Goal: Task Accomplishment & Management: Manage account settings

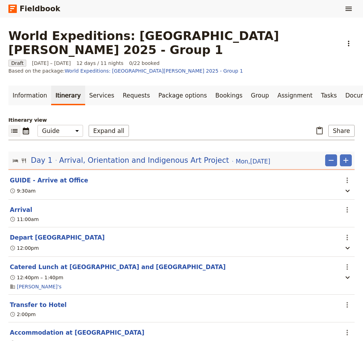
select select "STAFF"
click at [341, 86] on link "Documents" at bounding box center [362, 96] width 42 height 20
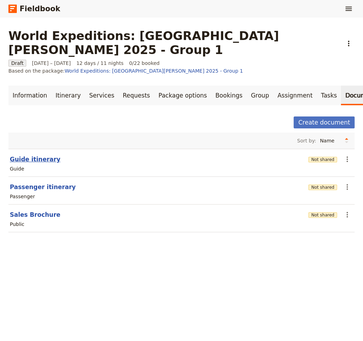
click at [25, 155] on button "Guide itinerary" at bounding box center [35, 159] width 51 height 8
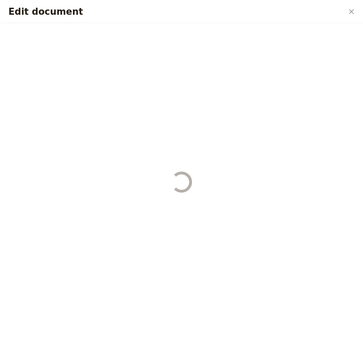
select select "STAFF"
select select "RUN_SHEET"
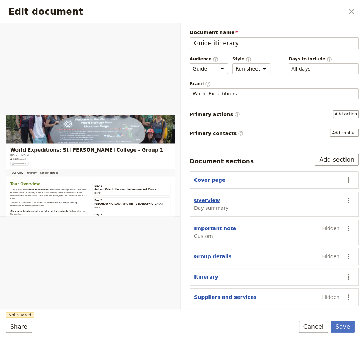
click at [201, 200] on button "Overview" at bounding box center [207, 200] width 26 height 7
select select "DAY_SUMMARY"
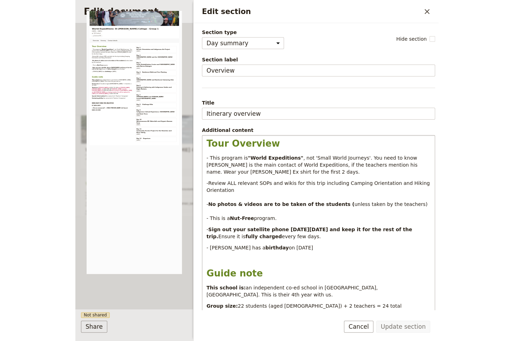
scroll to position [47, 0]
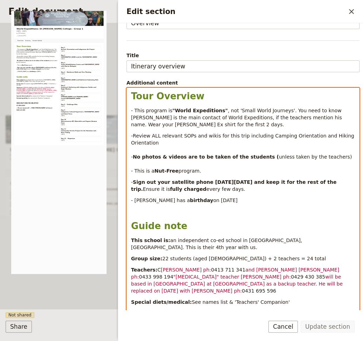
click at [229, 199] on p "- [PERSON_NAME] has a birthday on [DEMOGRAPHIC_DATA]" at bounding box center [243, 200] width 224 height 7
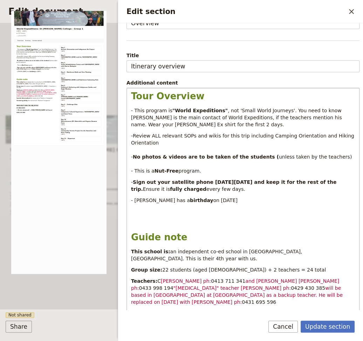
click at [133, 210] on p "Edit section" at bounding box center [243, 211] width 224 height 7
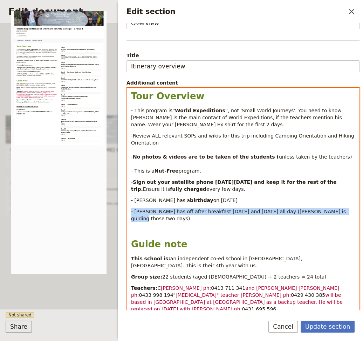
drag, startPoint x: 325, startPoint y: 212, endPoint x: 126, endPoint y: 213, distance: 199.2
click at [127, 213] on div "Tour Overview - This program is "World Expeditions" , not 'Small World Journeys…" at bounding box center [243, 229] width 233 height 282
copy span "- [PERSON_NAME] has off after breakfast [DATE] and [DATE] all day ([PERSON_NAME…"
click at [327, 213] on p "- [PERSON_NAME] has off after breakfast [DATE] and [DATE] all day ([PERSON_NAME…" at bounding box center [243, 215] width 224 height 14
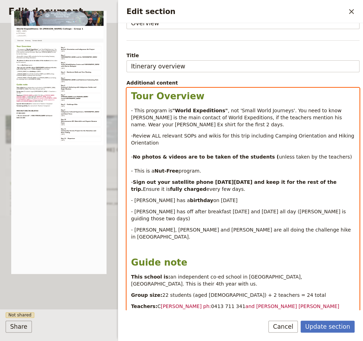
click at [182, 227] on span "- [PERSON_NAME], [PERSON_NAME] and [PERSON_NAME] are all doing the challenge hi…" at bounding box center [242, 233] width 222 height 13
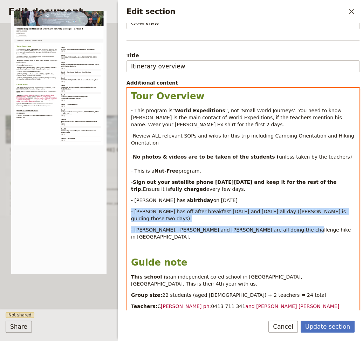
drag, startPoint x: 152, startPoint y: 208, endPoint x: 128, endPoint y: 209, distance: 23.2
click at [128, 209] on div "Tour Overview - This program is "World Expeditions" , not 'Small World Journeys…" at bounding box center [243, 234] width 233 height 293
copy div "- [PERSON_NAME] has off after breakfast [DATE] and [DATE] all day ([PERSON_NAME…"
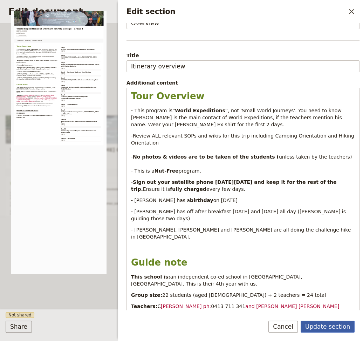
click at [329, 324] on button "Update section" at bounding box center [328, 327] width 54 height 12
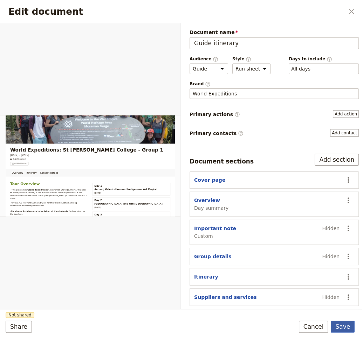
click at [346, 327] on button "Save" at bounding box center [343, 327] width 24 height 12
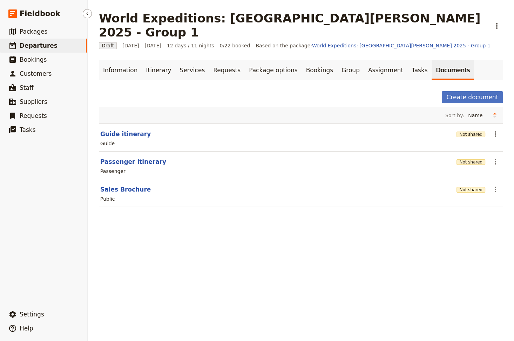
click at [47, 43] on span "Departures" at bounding box center [39, 45] width 38 height 7
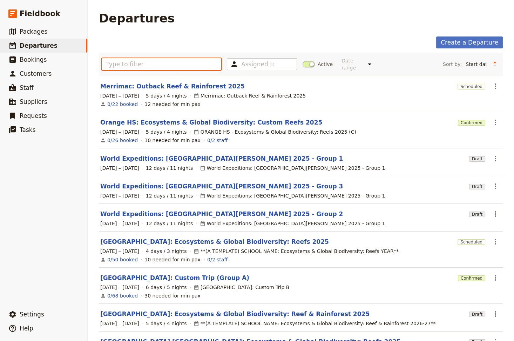
click at [133, 59] on input "text" at bounding box center [162, 64] width 120 height 12
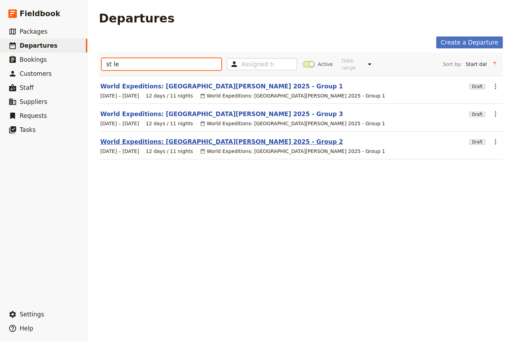
type input "st le"
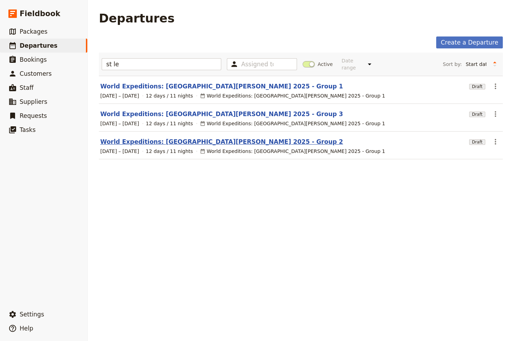
click at [197, 137] on link "World Expeditions: [GEOGRAPHIC_DATA][PERSON_NAME] 2025 - Group 2" at bounding box center [221, 141] width 243 height 8
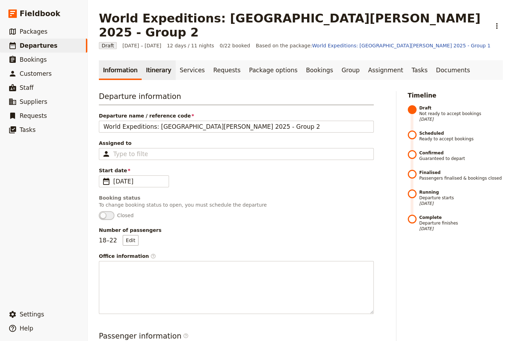
click at [147, 60] on link "Itinerary" at bounding box center [159, 70] width 34 height 20
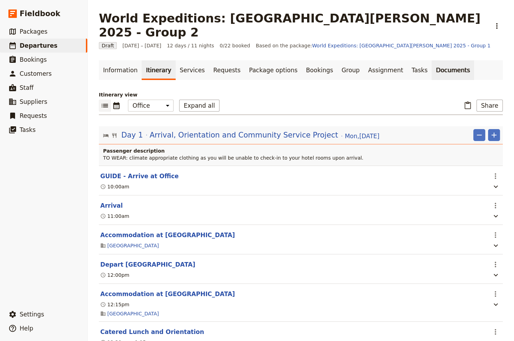
click at [363, 60] on link "Documents" at bounding box center [453, 70] width 42 height 20
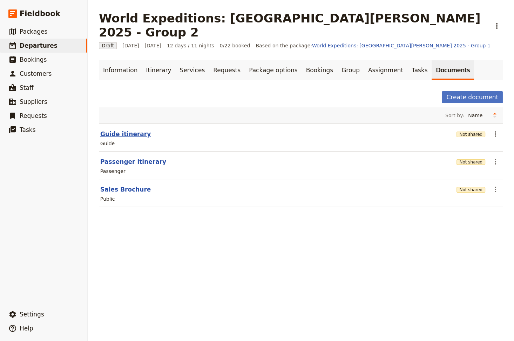
click at [121, 130] on button "Guide itinerary" at bounding box center [125, 134] width 51 height 8
select select "STAFF"
select select "RUN_SHEET"
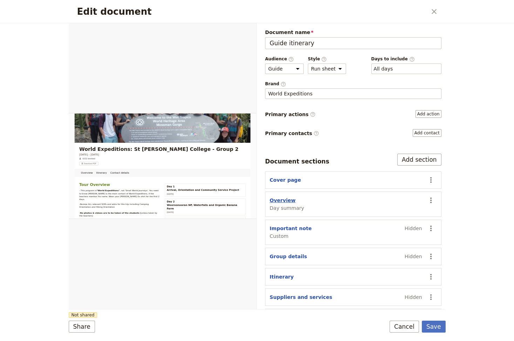
click at [274, 200] on button "Overview" at bounding box center [283, 200] width 26 height 7
select select "DAY_SUMMARY"
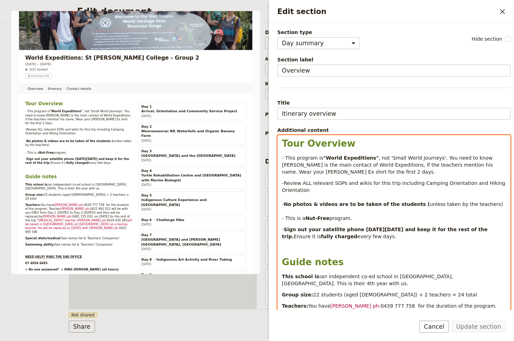
click at [356, 239] on p "- Sign out your satellite phone [DATE][DATE] and keep it for the rest of the tr…" at bounding box center [394, 233] width 224 height 14
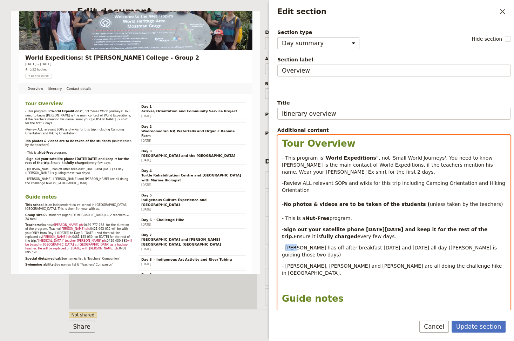
drag, startPoint x: 294, startPoint y: 248, endPoint x: 287, endPoint y: 249, distance: 7.4
click at [287, 249] on span "- [PERSON_NAME] has off after breakfast [DATE] and [DATE] all day ([PERSON_NAME…" at bounding box center [390, 251] width 216 height 13
drag, startPoint x: 368, startPoint y: 248, endPoint x: 311, endPoint y: 248, distance: 56.8
click at [311, 248] on span "- [PERSON_NAME] has off after breakfast [DATE] and [DATE] all day ([PERSON_NAME…" at bounding box center [390, 251] width 216 height 13
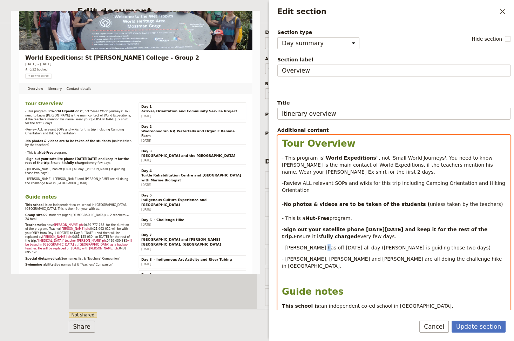
click at [315, 247] on span "- [PERSON_NAME] has off [DATE] all day ([PERSON_NAME] is guiding those two days)" at bounding box center [386, 248] width 209 height 6
drag, startPoint x: 415, startPoint y: 247, endPoint x: 343, endPoint y: 247, distance: 71.9
click at [343, 247] on span "- [PERSON_NAME] has off [DATE] all day ([PERSON_NAME] is guiding those two days)" at bounding box center [386, 248] width 209 height 6
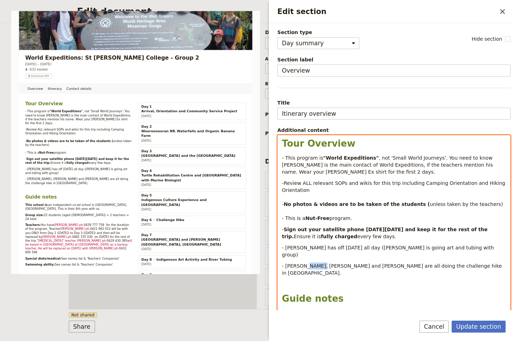
drag, startPoint x: 319, startPoint y: 260, endPoint x: 304, endPoint y: 260, distance: 14.7
click at [304, 263] on span "- [PERSON_NAME], [PERSON_NAME] and [PERSON_NAME] are all doing the challenge hi…" at bounding box center [393, 269] width 222 height 13
drag, startPoint x: 339, startPoint y: 259, endPoint x: 331, endPoint y: 260, distance: 8.5
click at [331, 263] on span "- [PERSON_NAME], [PERSON_NAME] and [PERSON_NAME] are all doing the challenge hi…" at bounding box center [393, 269] width 222 height 13
drag, startPoint x: 320, startPoint y: 258, endPoint x: 305, endPoint y: 258, distance: 15.1
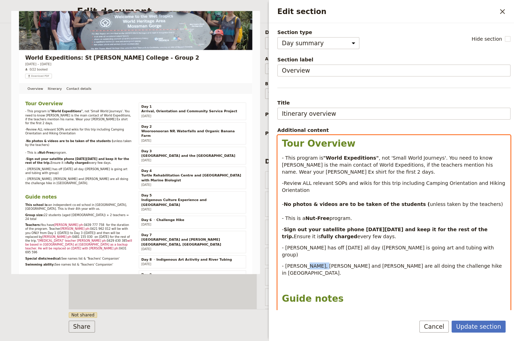
click at [305, 263] on span "- [PERSON_NAME], [PERSON_NAME] and [PERSON_NAME] are all doing the challenge hi…" at bounding box center [393, 269] width 222 height 13
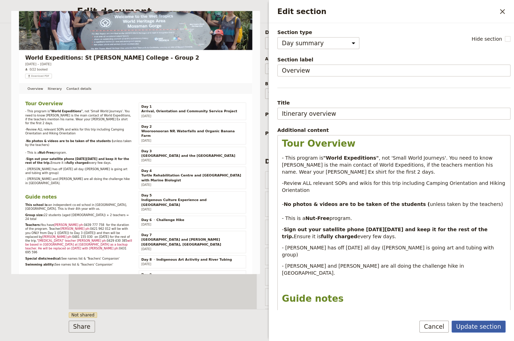
click at [363, 325] on button "Update section" at bounding box center [479, 327] width 54 height 12
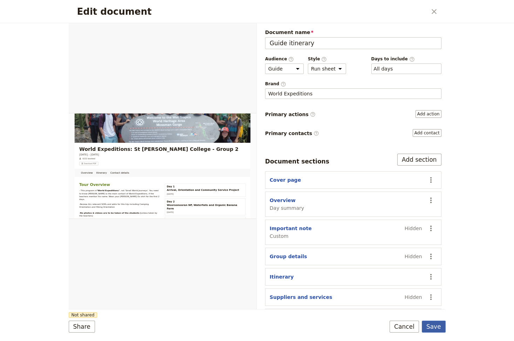
click at [363, 326] on button "Save" at bounding box center [434, 327] width 24 height 12
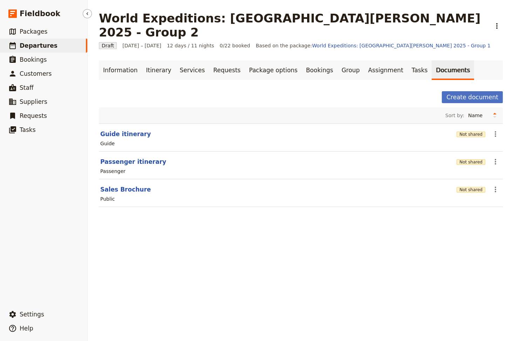
click at [34, 45] on span "Departures" at bounding box center [39, 45] width 38 height 7
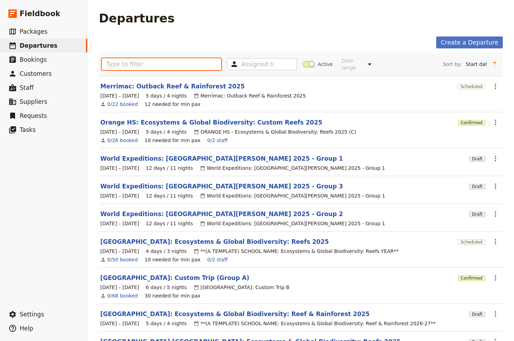
click at [115, 63] on input "text" at bounding box center [162, 64] width 120 height 12
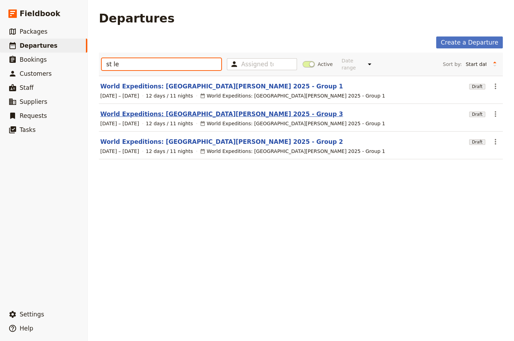
type input "st le"
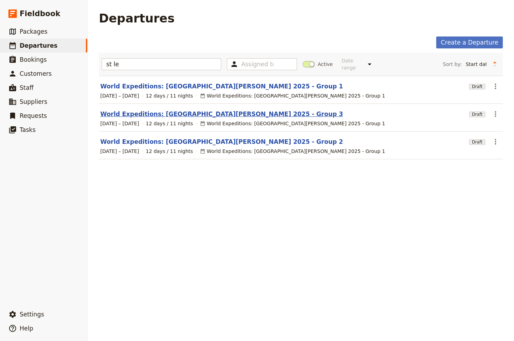
click at [194, 110] on link "World Expeditions: [GEOGRAPHIC_DATA][PERSON_NAME] 2025 - Group 3" at bounding box center [221, 114] width 243 height 8
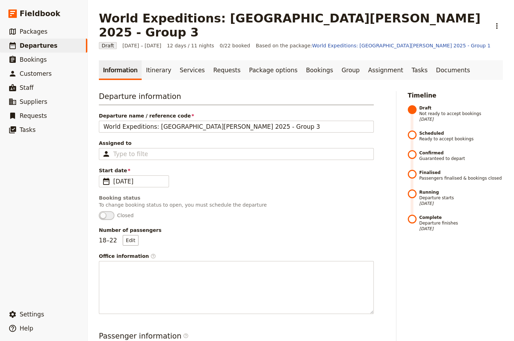
drag, startPoint x: 424, startPoint y: 58, endPoint x: 416, endPoint y: 74, distance: 18.2
click at [363, 60] on link "Documents" at bounding box center [453, 70] width 42 height 20
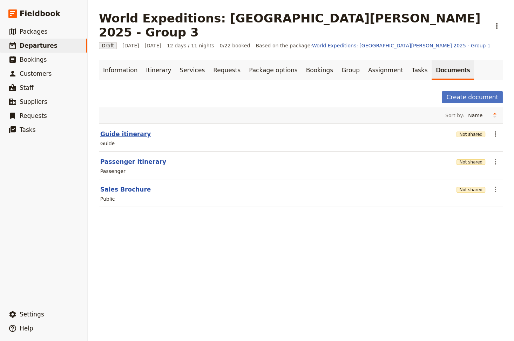
click at [116, 130] on button "Guide itinerary" at bounding box center [125, 134] width 51 height 8
select select "STAFF"
select select "RUN_SHEET"
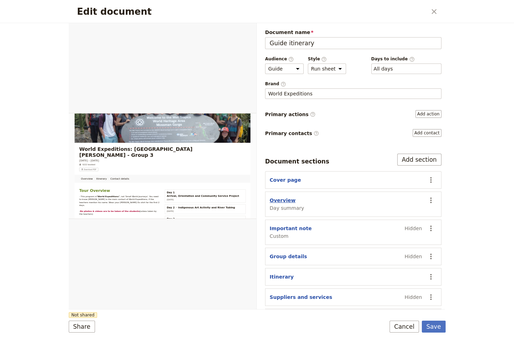
click at [281, 199] on button "Overview" at bounding box center [283, 200] width 26 height 7
select select "DAY_SUMMARY"
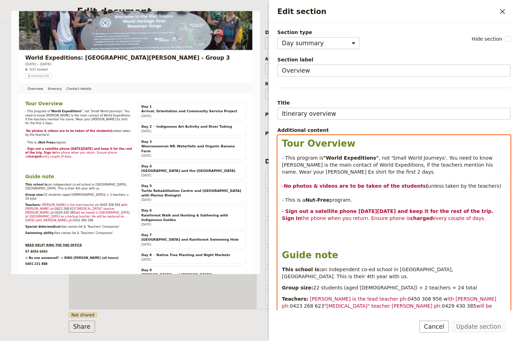
click at [363, 222] on div "Tour Overview - This program is "World Expeditions" , not 'Small World Journeys…" at bounding box center [394, 274] width 233 height 278
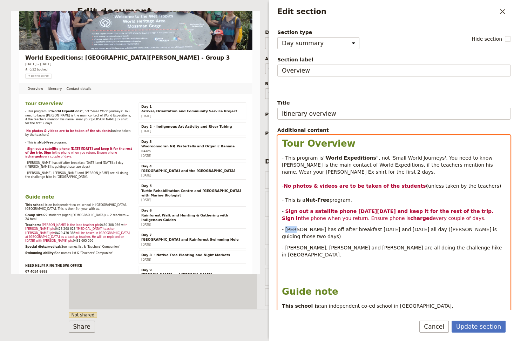
drag, startPoint x: 292, startPoint y: 230, endPoint x: 286, endPoint y: 231, distance: 6.1
click at [286, 231] on span "- [PERSON_NAME] has off after breakfast [DATE] and [DATE] all day ([PERSON_NAME…" at bounding box center [390, 233] width 216 height 13
drag, startPoint x: 340, startPoint y: 229, endPoint x: 315, endPoint y: 230, distance: 25.3
click at [315, 230] on span "- [PERSON_NAME] has off after breakfast [DATE] and [DATE] all day ([PERSON_NAME…" at bounding box center [390, 233] width 216 height 13
drag, startPoint x: 429, startPoint y: 229, endPoint x: 417, endPoint y: 227, distance: 12.4
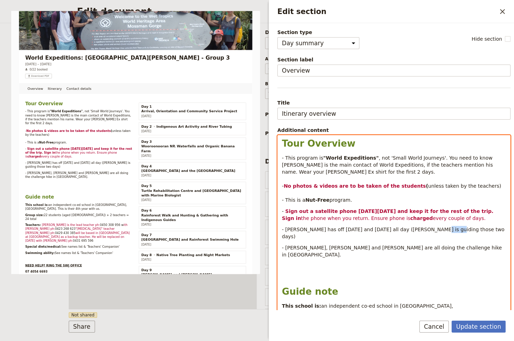
click at [363, 227] on span "- [PERSON_NAME] has off [DATE] and [DATE] all day ([PERSON_NAME] is guiding tho…" at bounding box center [394, 233] width 224 height 13
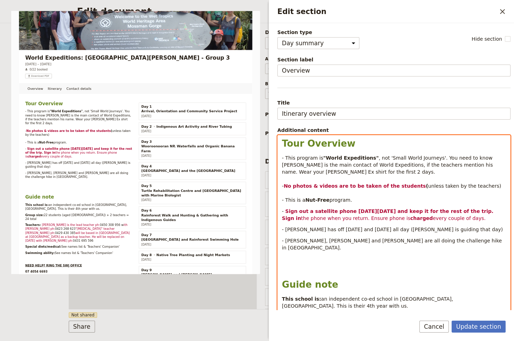
click at [354, 227] on span "- [PERSON_NAME] has off [DATE] and [DATE] all day ([PERSON_NAME] is guiding tha…" at bounding box center [392, 230] width 221 height 6
drag, startPoint x: 368, startPoint y: 230, endPoint x: 330, endPoint y: 230, distance: 37.5
click at [330, 230] on span "- [PERSON_NAME] has off [DATE] and [DATE] all day ([PERSON_NAME] is guiding tha…" at bounding box center [392, 230] width 221 height 6
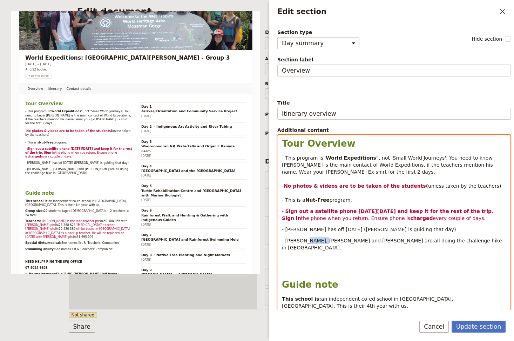
drag, startPoint x: 316, startPoint y: 241, endPoint x: 304, endPoint y: 239, distance: 11.3
click at [304, 239] on span "- [PERSON_NAME], [PERSON_NAME] and [PERSON_NAME] are all doing the challenge hi…" at bounding box center [393, 244] width 222 height 13
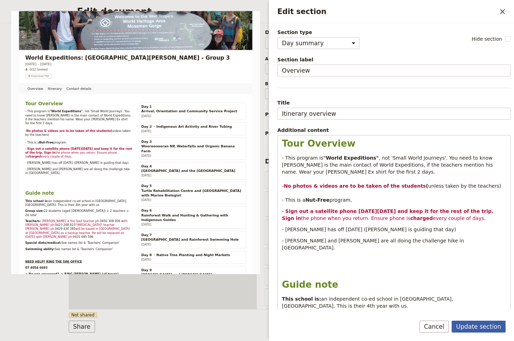
click at [363, 327] on button "Update section" at bounding box center [479, 327] width 54 height 12
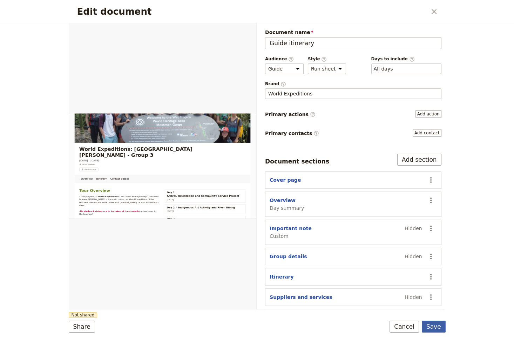
click at [363, 325] on button "Save" at bounding box center [434, 327] width 24 height 12
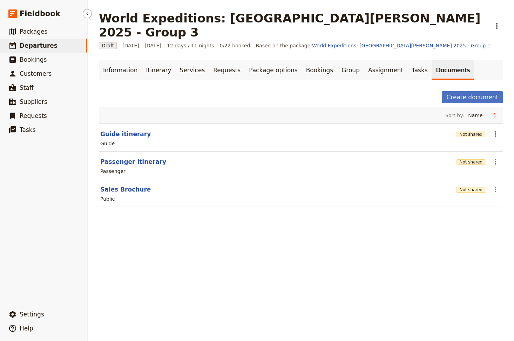
click at [34, 48] on span "Departures" at bounding box center [39, 45] width 38 height 7
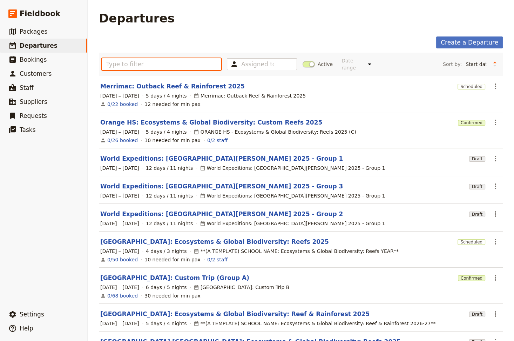
click at [135, 63] on input "text" at bounding box center [162, 64] width 120 height 12
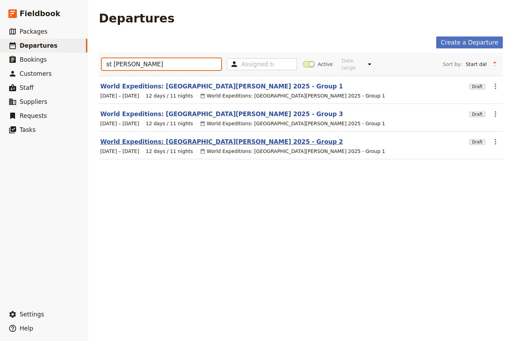
type input "st [PERSON_NAME]"
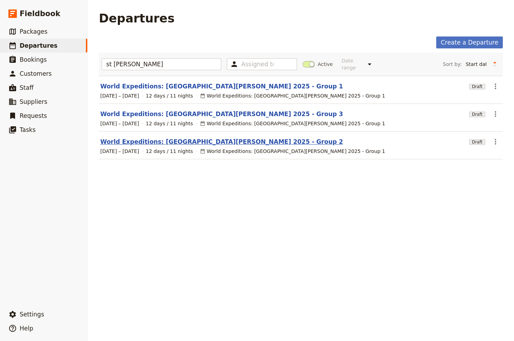
click at [176, 137] on link "World Expeditions: [GEOGRAPHIC_DATA][PERSON_NAME] 2025 - Group 2" at bounding box center [221, 141] width 243 height 8
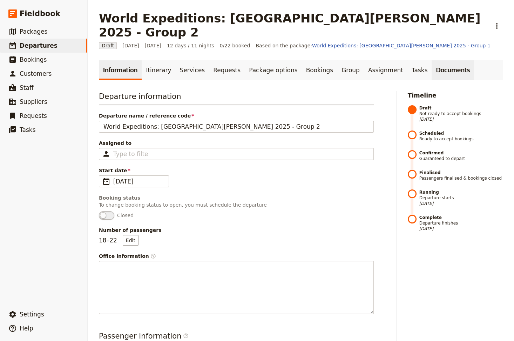
click at [363, 60] on link "Documents" at bounding box center [453, 70] width 42 height 20
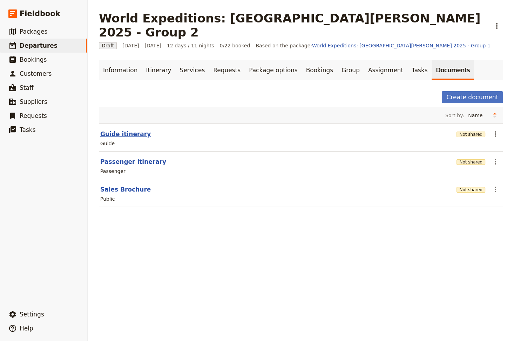
click at [124, 130] on button "Guide itinerary" at bounding box center [125, 134] width 51 height 8
select select "STAFF"
select select "RUN_SHEET"
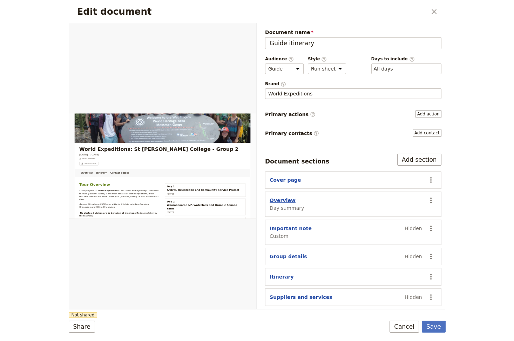
click at [284, 199] on button "Overview" at bounding box center [283, 200] width 26 height 7
select select "DAY_SUMMARY"
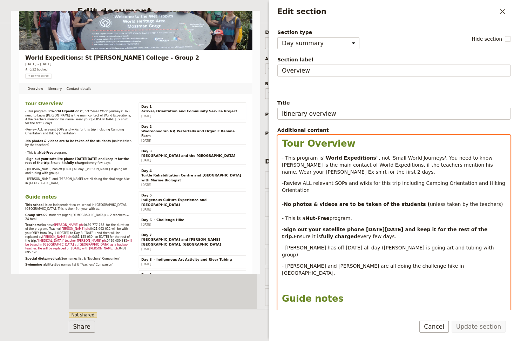
click at [363, 262] on p "- [PERSON_NAME] and [PERSON_NAME] are all doing the challenge hike in [GEOGRAPH…" at bounding box center [394, 269] width 224 height 14
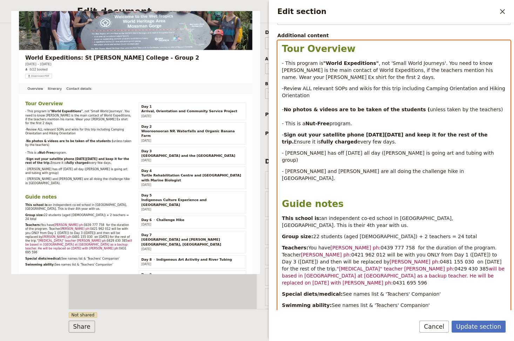
click at [363, 255] on p "Teachers: You have [PERSON_NAME] ph: [PHONE_NUMBER] for the duration of the pro…" at bounding box center [394, 265] width 224 height 42
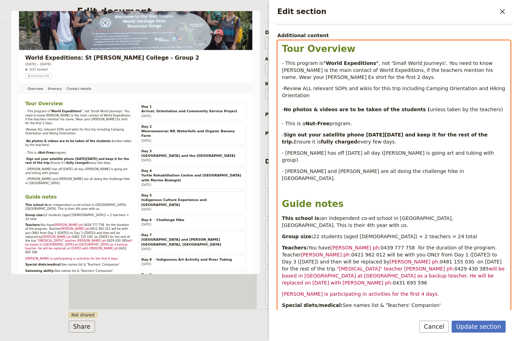
drag, startPoint x: 392, startPoint y: 285, endPoint x: 356, endPoint y: 284, distance: 36.1
click at [356, 313] on p "Swimming ability: See names list & 'Teachers' Companion'" at bounding box center [394, 316] width 224 height 7
drag, startPoint x: 327, startPoint y: 268, endPoint x: 281, endPoint y: 269, distance: 45.6
click at [281, 269] on div "Tour Overview - This program is "World Expeditions" , not 'Small World Journeys…" at bounding box center [394, 194] width 233 height 307
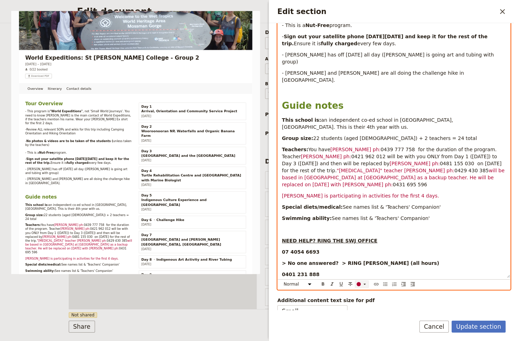
click at [363, 281] on icon "Edit section" at bounding box center [365, 284] width 6 height 6
click at [359, 266] on div "button" at bounding box center [359, 266] width 4 height 4
click at [363, 192] on p "[PERSON_NAME] is participating in activities for the first 4 days." at bounding box center [394, 195] width 224 height 7
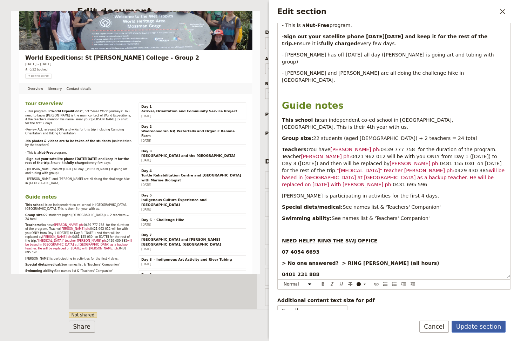
click at [363, 326] on button "Update section" at bounding box center [479, 327] width 54 height 12
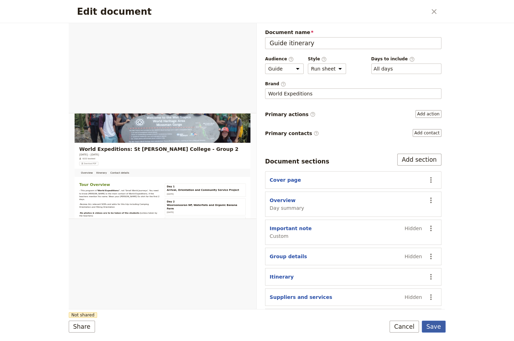
drag, startPoint x: 439, startPoint y: 325, endPoint x: 443, endPoint y: 325, distance: 3.9
click at [363, 325] on button "Save" at bounding box center [434, 327] width 24 height 12
